Goal: Task Accomplishment & Management: Use online tool/utility

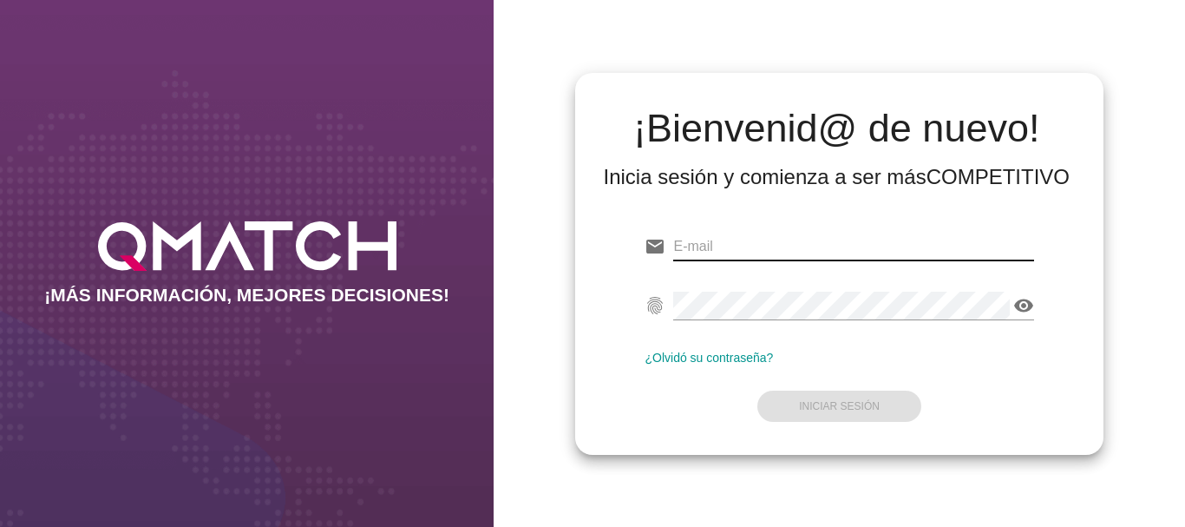
click at [708, 250] on input "email" at bounding box center [853, 247] width 360 height 28
type input "C"
type input "[EMAIL_ADDRESS][PERSON_NAME][DOMAIN_NAME]"
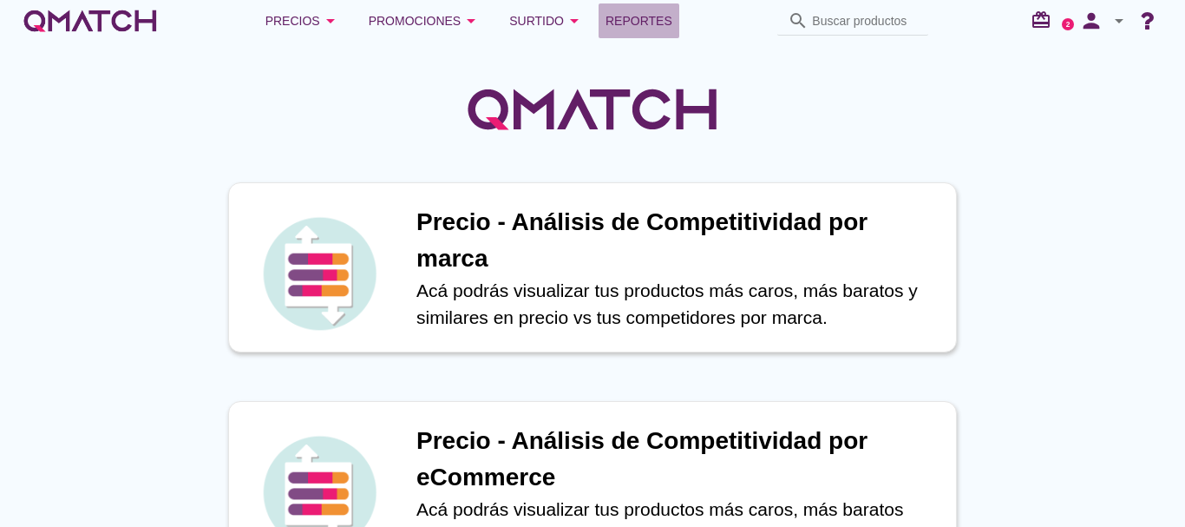
click at [646, 25] on span "Reportes" at bounding box center [639, 20] width 67 height 21
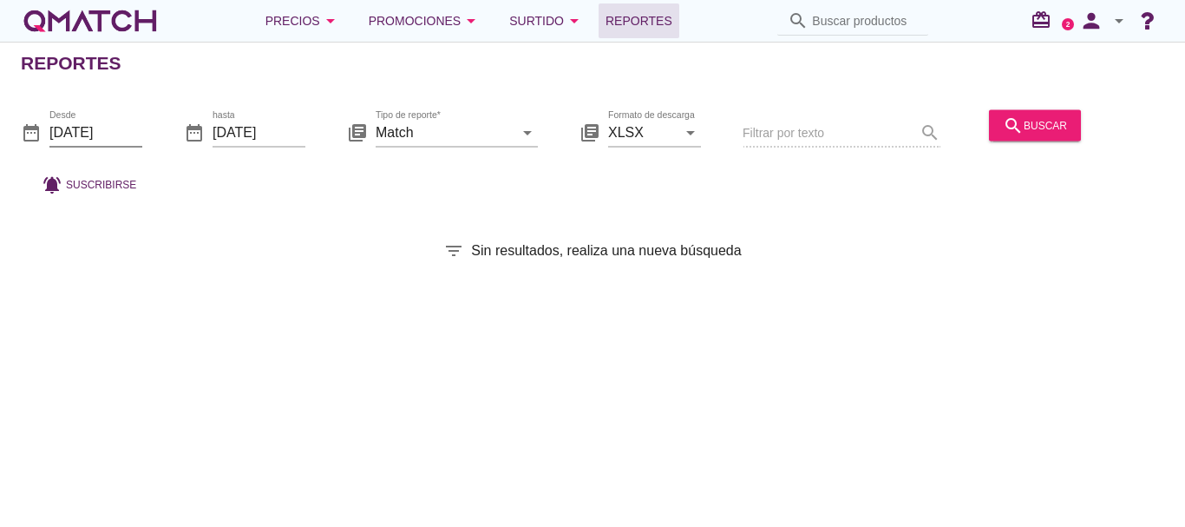
click at [90, 138] on input "[DATE]" at bounding box center [95, 132] width 93 height 28
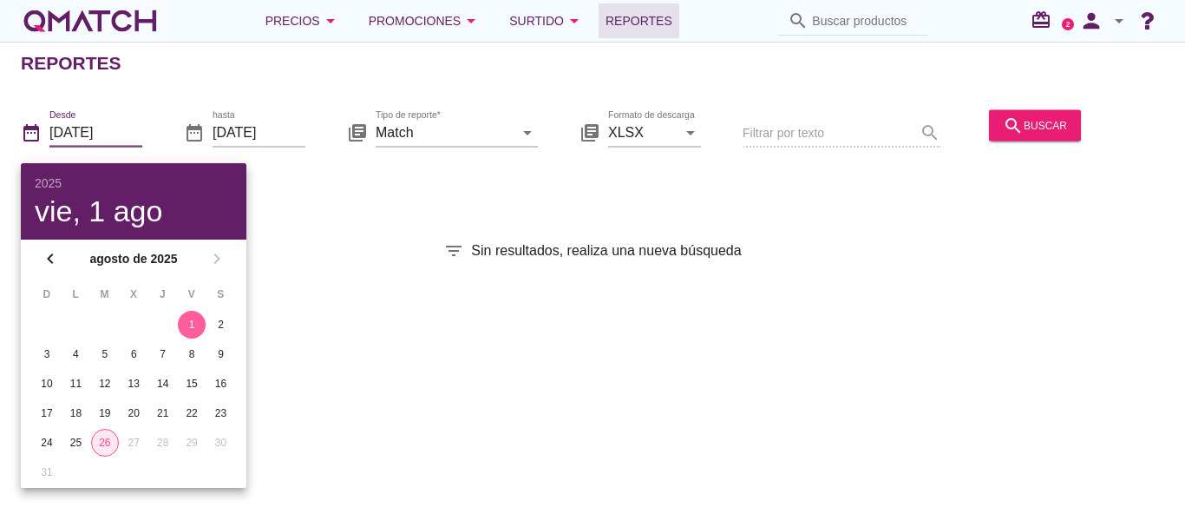
click at [106, 447] on div "26" at bounding box center [105, 443] width 26 height 16
type input "[DATE]"
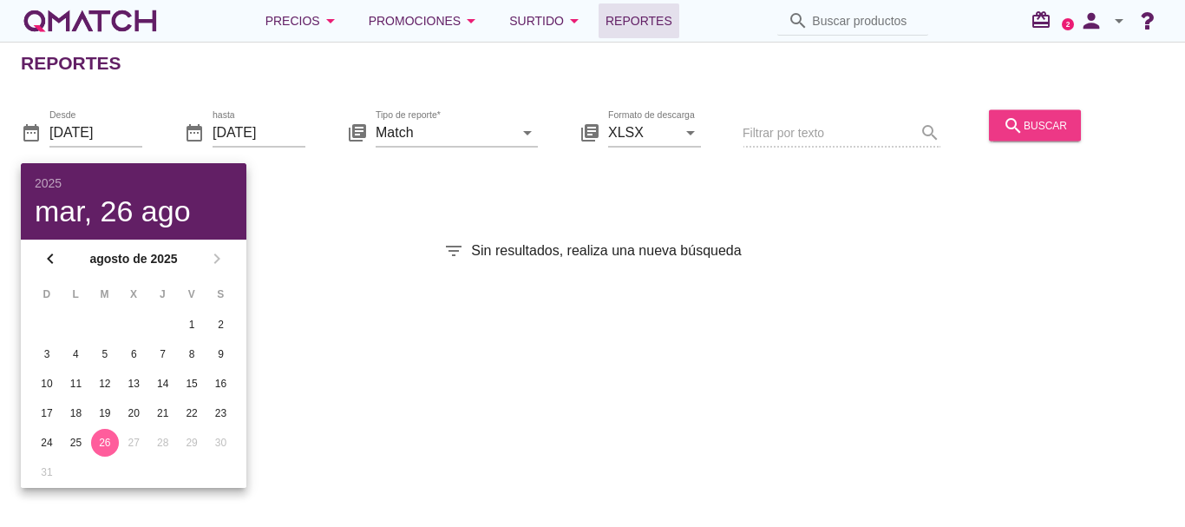
click at [1044, 125] on div "search buscar" at bounding box center [1035, 125] width 64 height 21
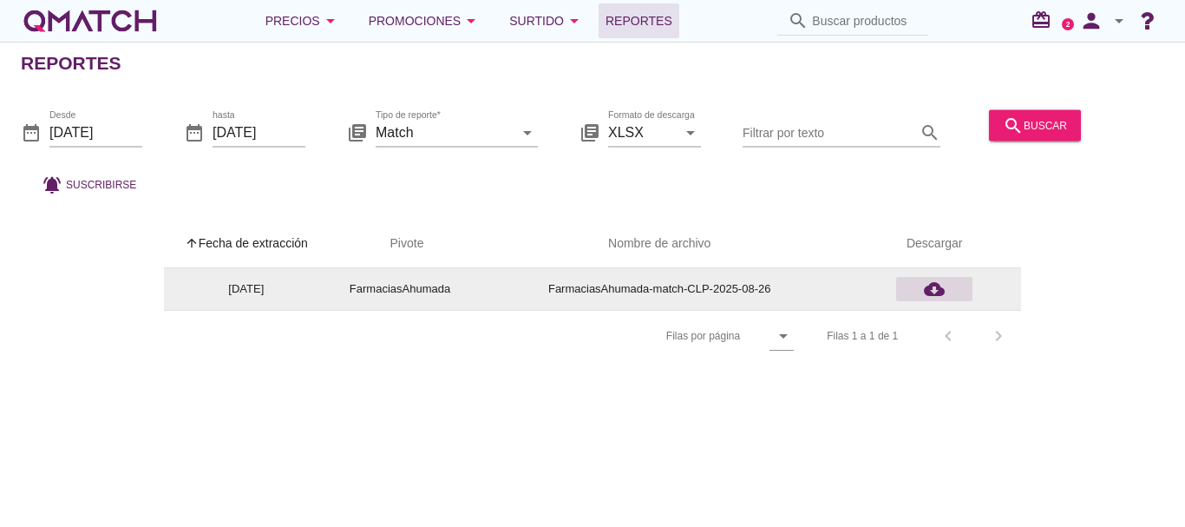
click at [933, 292] on icon "cloud_download" at bounding box center [934, 289] width 21 height 21
